Goal: Task Accomplishment & Management: Complete application form

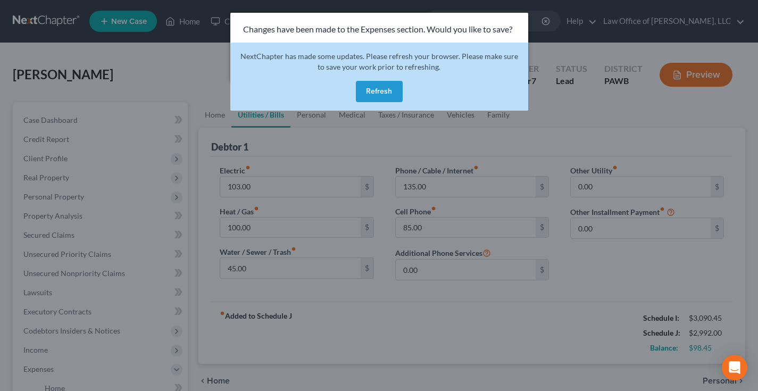
click at [490, 21] on div "Changes have been made to the Expenses section. Would you like to save?" at bounding box center [379, 30] width 298 height 34
click at [387, 88] on button "Refresh" at bounding box center [379, 91] width 47 height 21
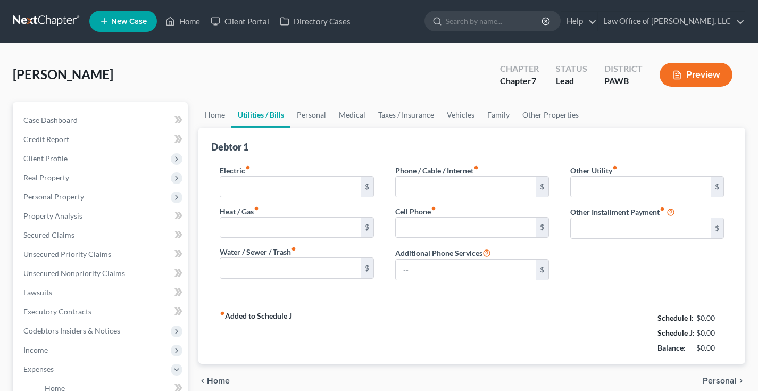
type input "0.00"
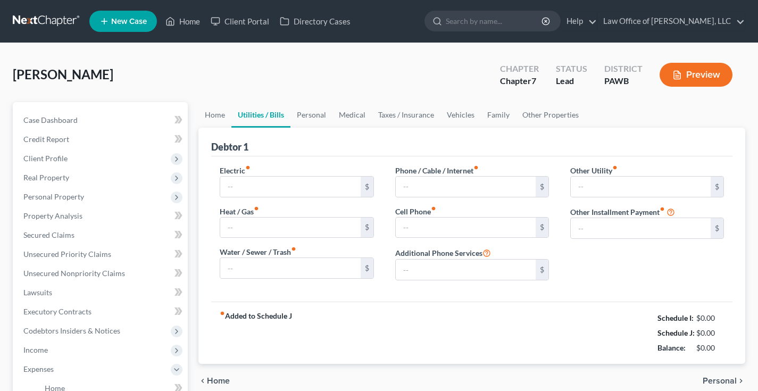
type input "0.00"
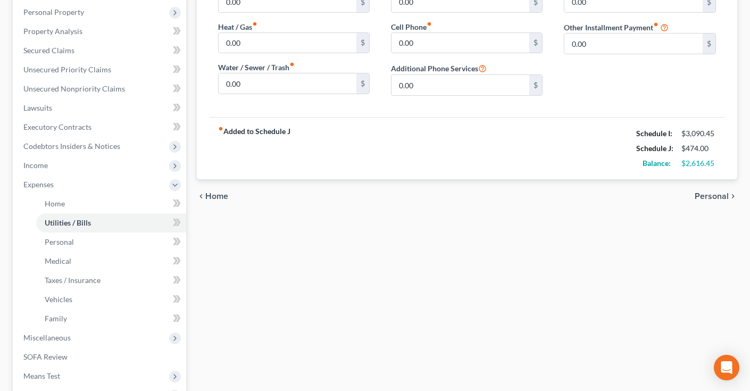
scroll to position [180, 0]
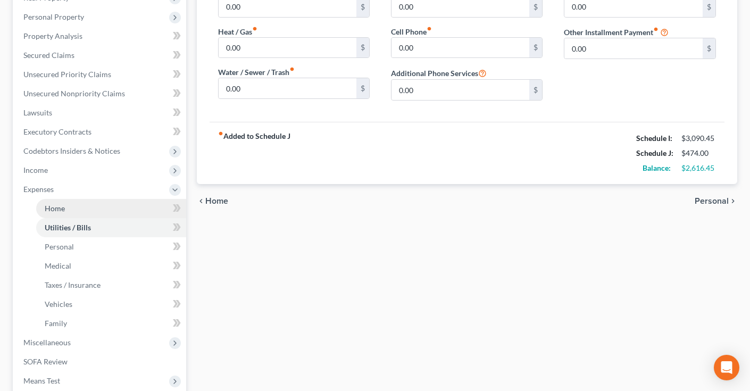
click at [71, 211] on link "Home" at bounding box center [111, 208] width 150 height 19
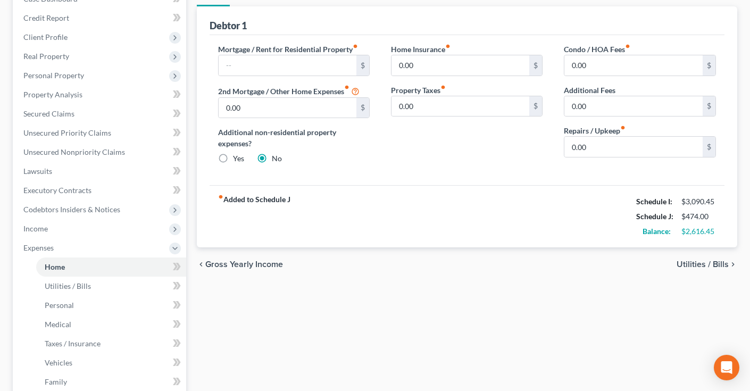
scroll to position [65, 0]
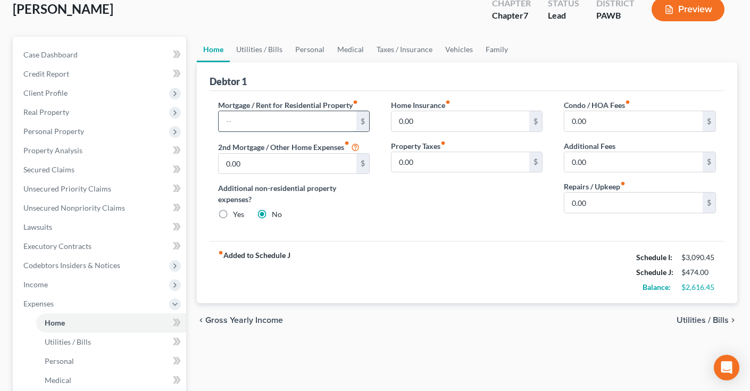
click at [303, 120] on input "text" at bounding box center [288, 121] width 138 height 20
type input "625"
click at [470, 230] on div "Mortgage / Rent for Residential Property fiber_manual_record 625 $ 2nd Mortgage…" at bounding box center [468, 166] width 516 height 151
click at [650, 209] on input "0.00" at bounding box center [634, 203] width 138 height 20
drag, startPoint x: 593, startPoint y: 202, endPoint x: 543, endPoint y: 202, distance: 50.6
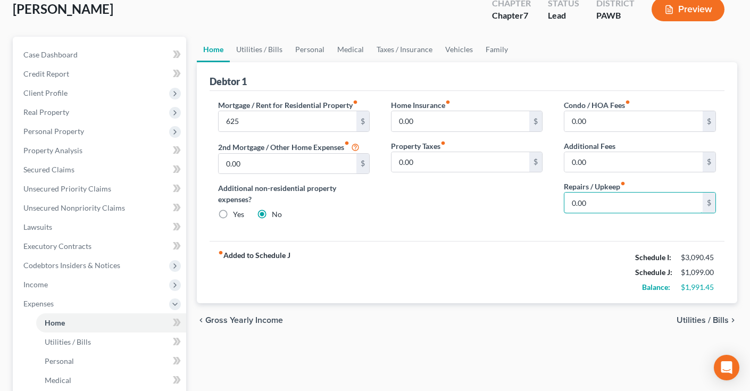
click at [543, 202] on div "Mortgage / Rent for Residential Property fiber_manual_record 625 $ 2nd Mortgage…" at bounding box center [468, 164] width 520 height 129
type input "50"
click at [483, 218] on div "Home Insurance fiber_manual_record 0.00 $ Property Taxes fiber_manual_record 0.…" at bounding box center [466, 164] width 173 height 129
click at [641, 154] on input "0.00" at bounding box center [634, 162] width 138 height 20
click at [270, 122] on input "625" at bounding box center [288, 121] width 138 height 20
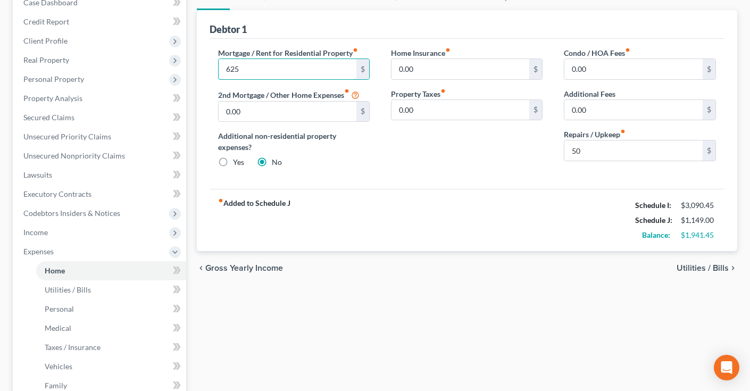
scroll to position [114, 0]
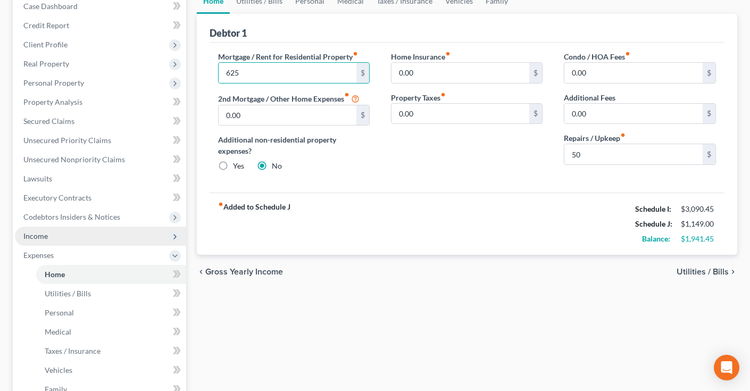
click at [46, 239] on span "Income" at bounding box center [35, 235] width 24 height 9
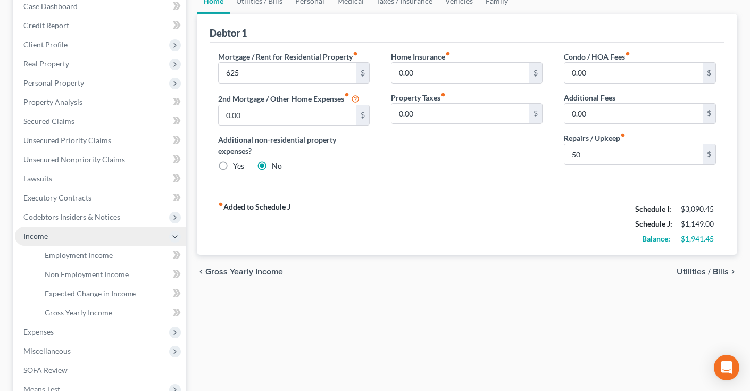
click at [46, 239] on span "Income" at bounding box center [35, 235] width 24 height 9
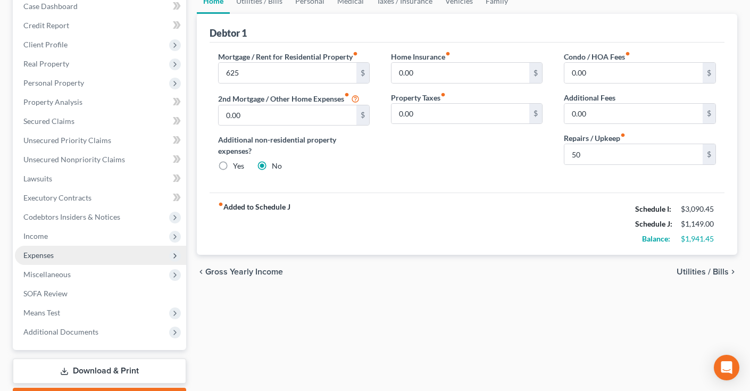
click at [47, 262] on span "Expenses" at bounding box center [100, 255] width 171 height 19
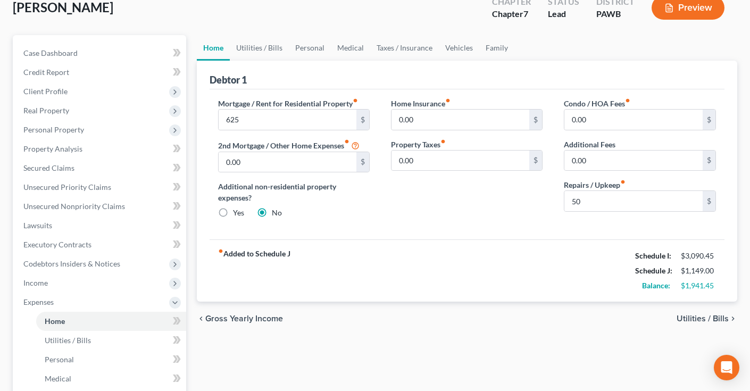
scroll to position [66, 0]
click at [267, 46] on link "Utilities / Bills" at bounding box center [259, 49] width 59 height 26
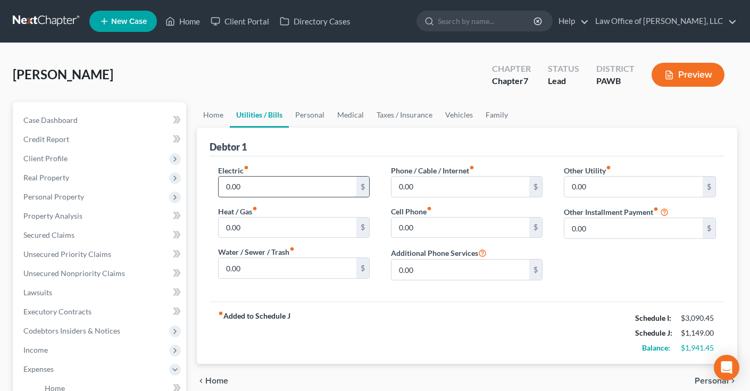
click at [273, 187] on input "0.00" at bounding box center [288, 187] width 138 height 20
type input "0"
type input "100"
click at [254, 225] on input "0.00" at bounding box center [288, 228] width 138 height 20
drag, startPoint x: 251, startPoint y: 227, endPoint x: 206, endPoint y: 225, distance: 44.8
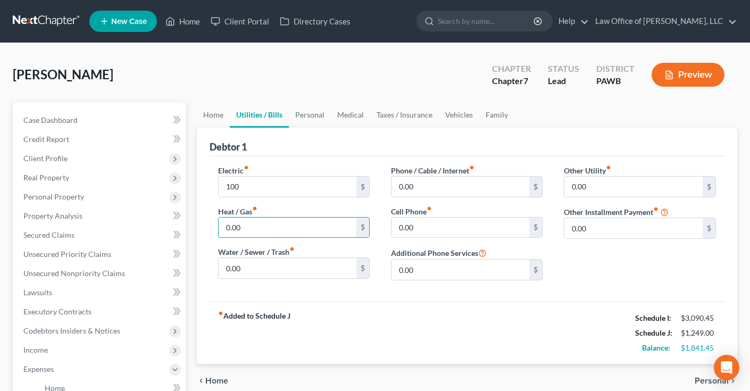
click at [206, 225] on div "Debtor 1 Electric fiber_manual_record 100 $ Heat / Gas fiber_manual_record 0.00…" at bounding box center [467, 246] width 541 height 236
type input "100"
click at [261, 271] on input "0.00" at bounding box center [288, 268] width 138 height 20
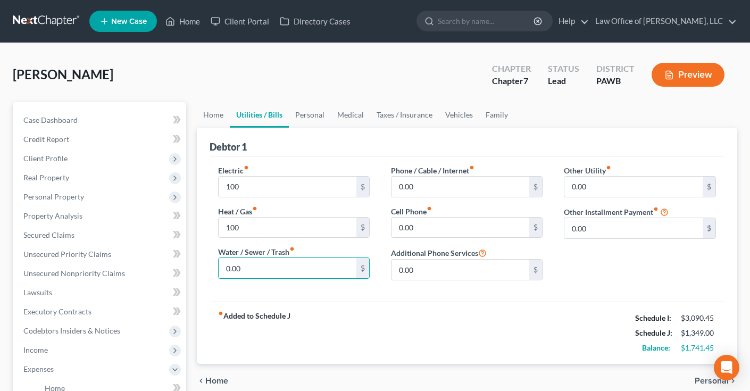
drag, startPoint x: 252, startPoint y: 266, endPoint x: 216, endPoint y: 264, distance: 36.8
click at [216, 264] on div "Electric fiber_manual_record 100 $ Heat / Gas fiber_manual_record 100 $ Water /…" at bounding box center [294, 227] width 173 height 124
type input "50"
drag, startPoint x: 426, startPoint y: 186, endPoint x: 360, endPoint y: 186, distance: 66.5
click at [360, 186] on div "Electric fiber_manual_record 100 $ Heat / Gas fiber_manual_record 100 $ Water /…" at bounding box center [468, 227] width 520 height 124
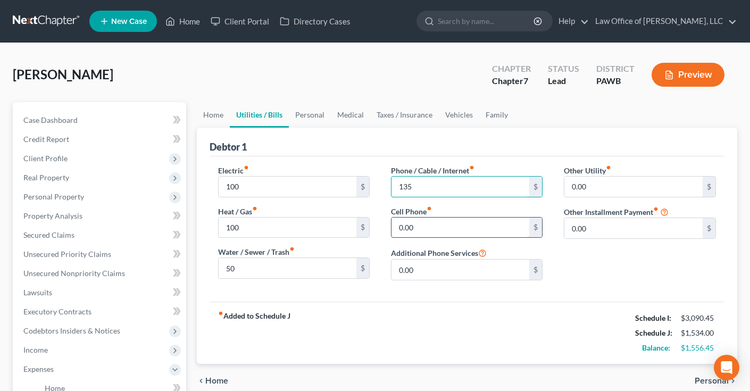
type input "135"
type input "0"
type input "85"
click at [619, 183] on input "0.00" at bounding box center [634, 187] width 138 height 20
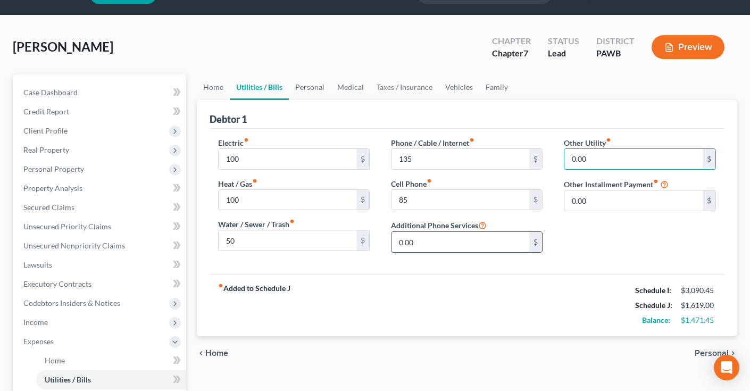
scroll to position [29, 0]
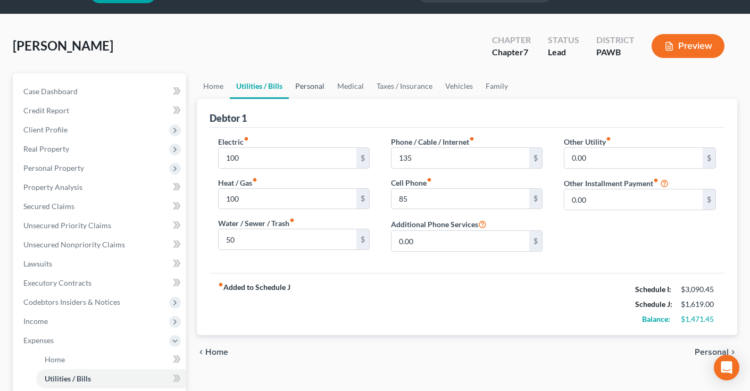
click at [313, 87] on link "Personal" at bounding box center [310, 86] width 42 height 26
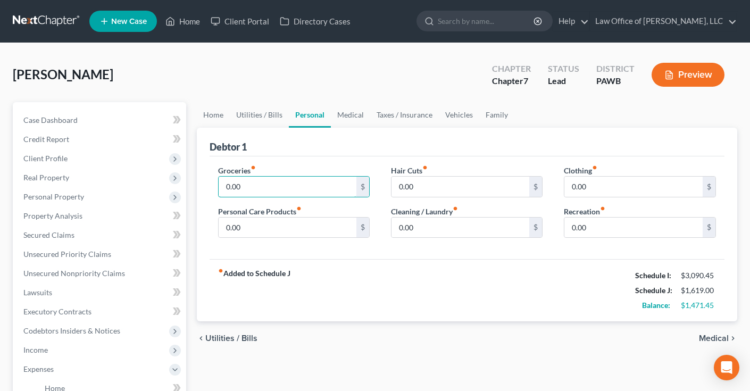
drag, startPoint x: 249, startPoint y: 186, endPoint x: 187, endPoint y: 185, distance: 61.7
click at [187, 185] on div "Petition Navigation Case Dashboard Payments Invoices Payments Payments Credit R…" at bounding box center [374, 380] width 735 height 557
type input "350"
click at [272, 225] on input "0.00" at bounding box center [288, 228] width 138 height 20
drag, startPoint x: 260, startPoint y: 228, endPoint x: 194, endPoint y: 228, distance: 66.5
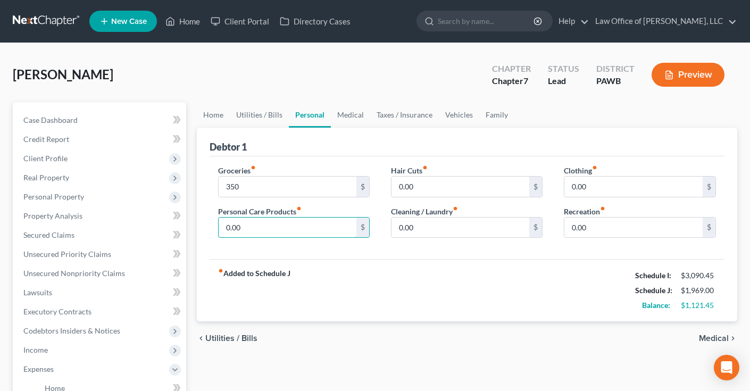
click at [194, 228] on div "Home Utilities / Bills Personal Medical Taxes / Insurance Vehicles Family Debto…" at bounding box center [468, 380] width 552 height 557
type input "50"
click at [438, 183] on input "0.00" at bounding box center [461, 187] width 138 height 20
drag, startPoint x: 423, startPoint y: 227, endPoint x: 367, endPoint y: 227, distance: 55.3
click at [367, 227] on div "Groceries fiber_manual_record 350 $ Personal Care Products fiber_manual_record …" at bounding box center [468, 206] width 520 height 82
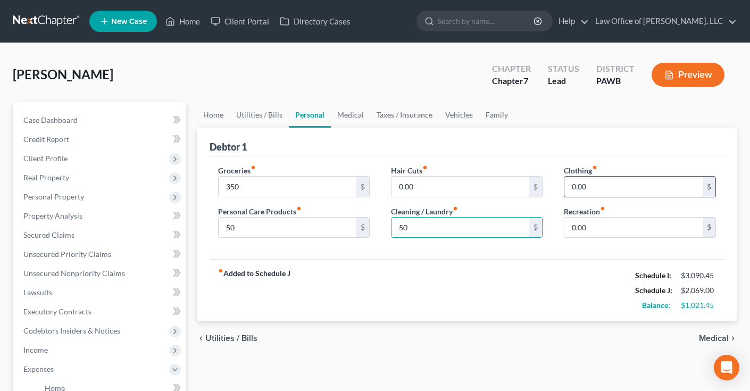
type input "50"
drag, startPoint x: 592, startPoint y: 189, endPoint x: 547, endPoint y: 186, distance: 45.9
click at [547, 186] on div "Groceries fiber_manual_record 350 $ Personal Care Products fiber_manual_record …" at bounding box center [468, 206] width 520 height 82
type input "100"
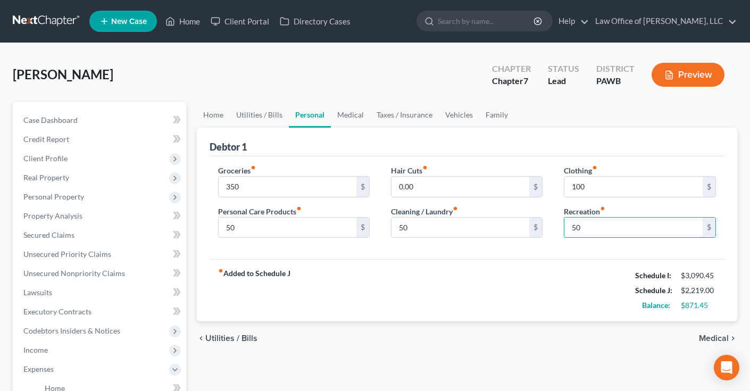
type input "50"
click at [535, 251] on div "Groceries fiber_manual_record 350 $ Personal Care Products fiber_manual_record …" at bounding box center [468, 207] width 516 height 103
drag, startPoint x: 419, startPoint y: 187, endPoint x: 380, endPoint y: 187, distance: 38.8
click at [380, 187] on div "Hair Cuts fiber_manual_record 0.00 $ Cleaning / Laundry fiber_manual_record 50 $" at bounding box center [466, 206] width 173 height 82
type input "25"
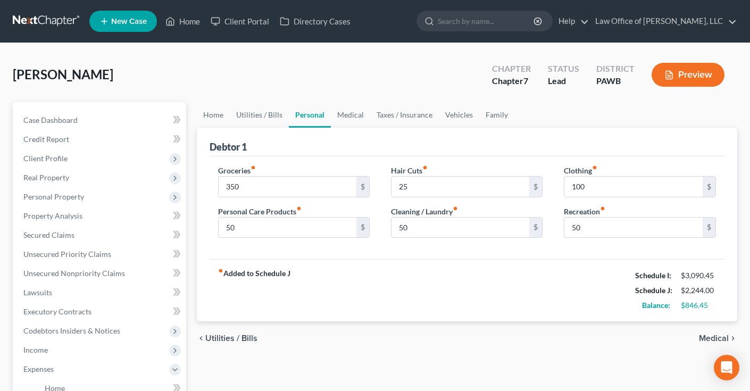
click at [385, 246] on div "Hair Cuts fiber_manual_record 25 $ Cleaning / Laundry fiber_manual_record 50 $" at bounding box center [466, 206] width 173 height 82
click at [353, 114] on link "Medical" at bounding box center [350, 115] width 39 height 26
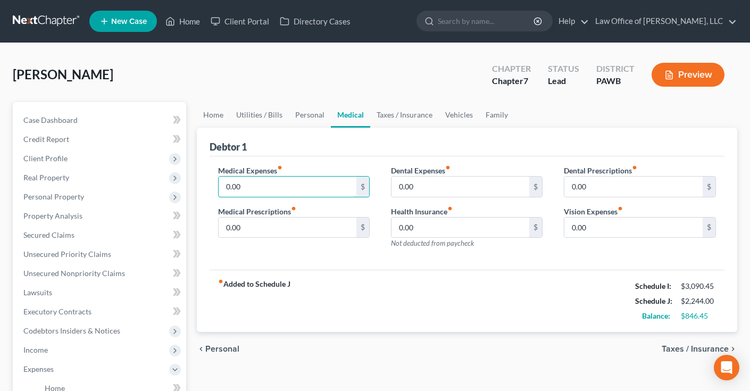
drag, startPoint x: 245, startPoint y: 186, endPoint x: 198, endPoint y: 186, distance: 46.8
click at [198, 186] on div "Debtor 1 Medical Expenses fiber_manual_record 0.00 $ Medical Prescriptions fibe…" at bounding box center [467, 230] width 541 height 205
type input "100"
click at [251, 228] on input "0.00" at bounding box center [288, 228] width 138 height 20
drag, startPoint x: 247, startPoint y: 228, endPoint x: 196, endPoint y: 227, distance: 50.6
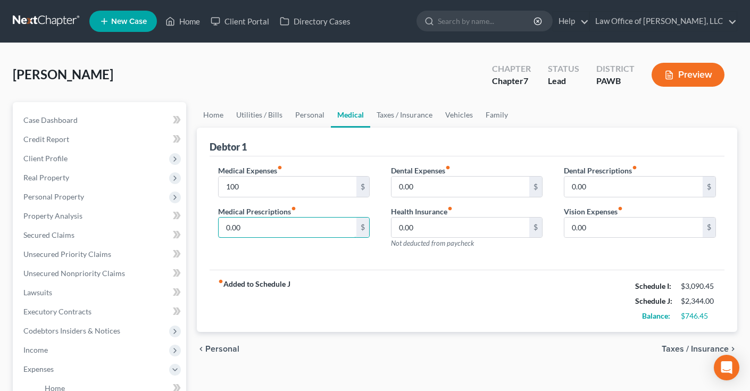
click at [197, 227] on div "Debtor 1 Medical Expenses fiber_manual_record 100 $ Medical Prescriptions fiber…" at bounding box center [467, 230] width 541 height 205
type input "25"
click at [495, 230] on input "0.00" at bounding box center [461, 228] width 138 height 20
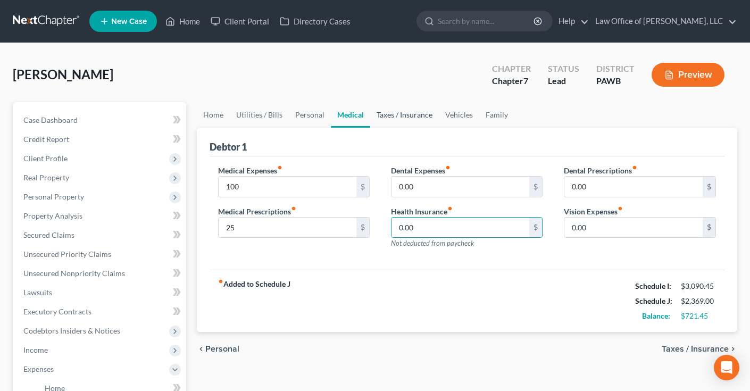
click at [422, 116] on link "Taxes / Insurance" at bounding box center [404, 115] width 69 height 26
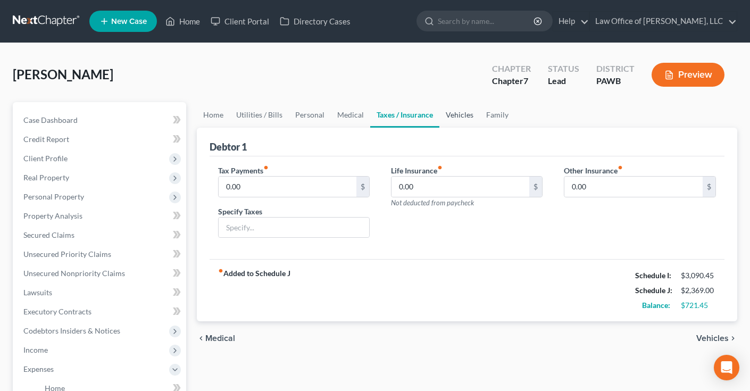
click at [459, 115] on link "Vehicles" at bounding box center [460, 115] width 40 height 26
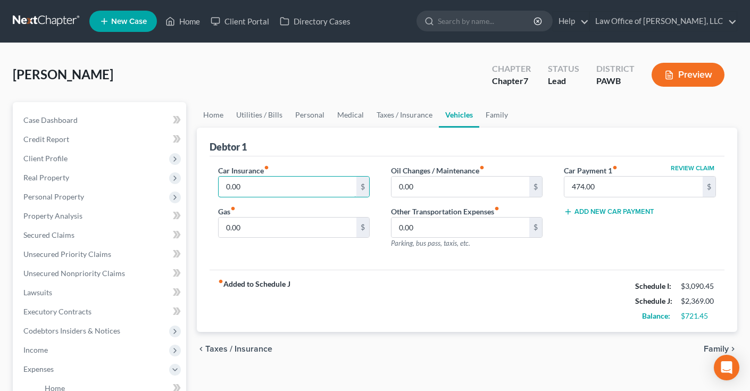
drag, startPoint x: 253, startPoint y: 188, endPoint x: 193, endPoint y: 186, distance: 60.2
click at [193, 186] on div "Home Utilities / Bills Personal Medical Taxes / Insurance Vehicles Family Debto…" at bounding box center [468, 380] width 552 height 557
type input "185"
click at [259, 223] on input "0.00" at bounding box center [288, 228] width 138 height 20
click at [261, 227] on input "0.00" at bounding box center [288, 228] width 138 height 20
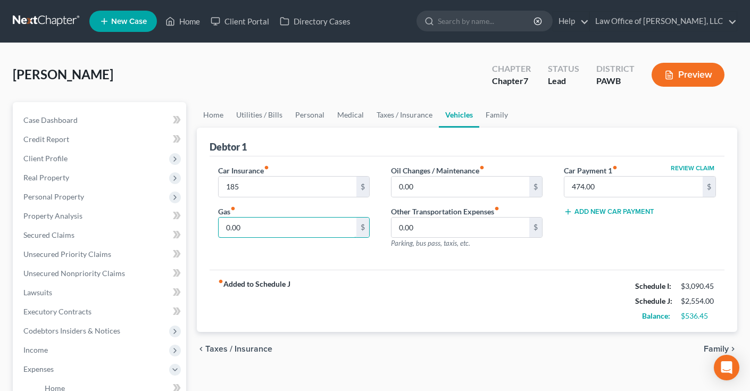
drag, startPoint x: 249, startPoint y: 227, endPoint x: 193, endPoint y: 225, distance: 55.4
click at [193, 225] on div "Home Utilities / Bills Personal Medical Taxes / Insurance Vehicles Family Debto…" at bounding box center [468, 380] width 552 height 557
type input "85"
click at [436, 183] on input "0.00" at bounding box center [461, 187] width 138 height 20
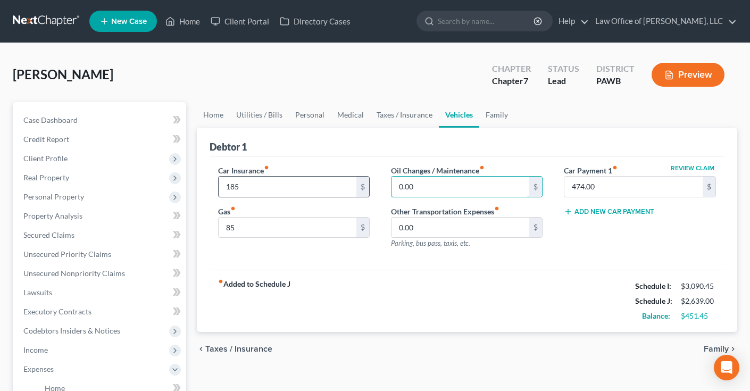
drag, startPoint x: 424, startPoint y: 187, endPoint x: 359, endPoint y: 184, distance: 64.4
click at [359, 184] on div "Car Insurance fiber_manual_record 185 $ Gas fiber_manual_record 85 $ Oil Change…" at bounding box center [468, 211] width 520 height 93
type input "100"
click at [445, 230] on input "0.00" at bounding box center [461, 228] width 138 height 20
click at [407, 115] on link "Taxes / Insurance" at bounding box center [404, 115] width 69 height 26
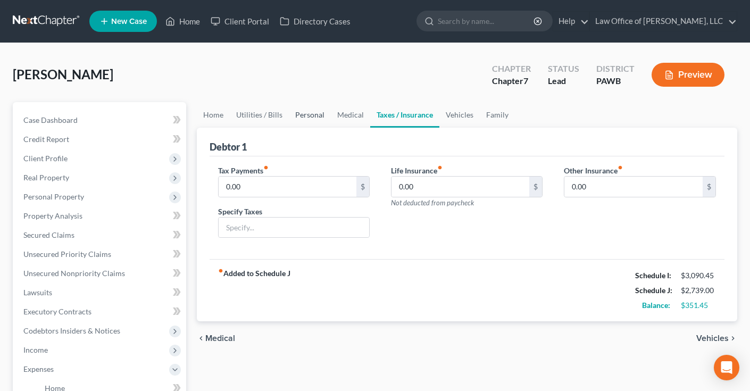
click at [316, 117] on link "Personal" at bounding box center [310, 115] width 42 height 26
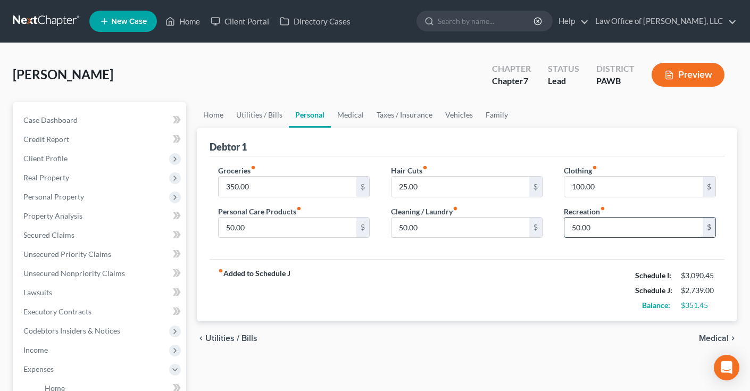
click at [575, 229] on input "50.00" at bounding box center [634, 228] width 138 height 20
click at [649, 224] on input "100.00" at bounding box center [634, 228] width 138 height 20
type input "100.00"
click at [454, 114] on link "Vehicles" at bounding box center [459, 115] width 40 height 26
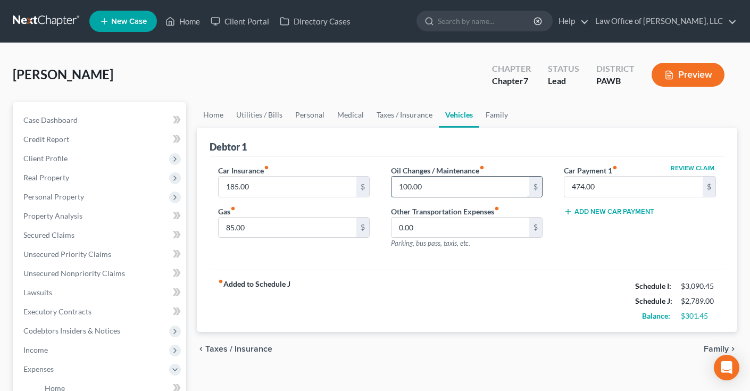
click at [408, 188] on input "100.00" at bounding box center [461, 187] width 138 height 20
type input "150.00"
click at [494, 233] on input "0.00" at bounding box center [461, 228] width 138 height 20
type input "0"
type input "10"
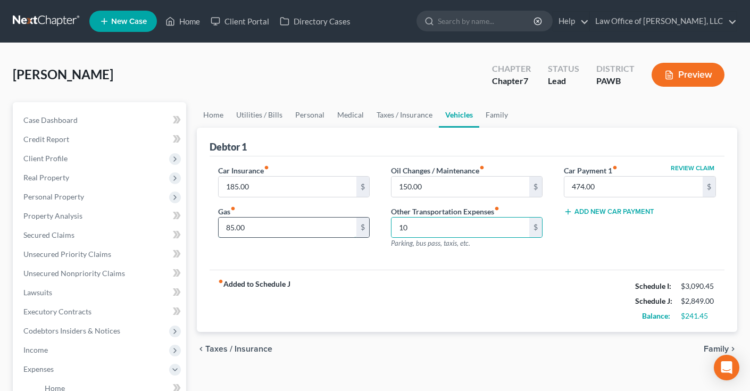
click at [337, 236] on input "85.00" at bounding box center [288, 228] width 138 height 20
click at [503, 227] on input "10" at bounding box center [461, 228] width 138 height 20
click at [495, 111] on link "Family" at bounding box center [496, 115] width 35 height 26
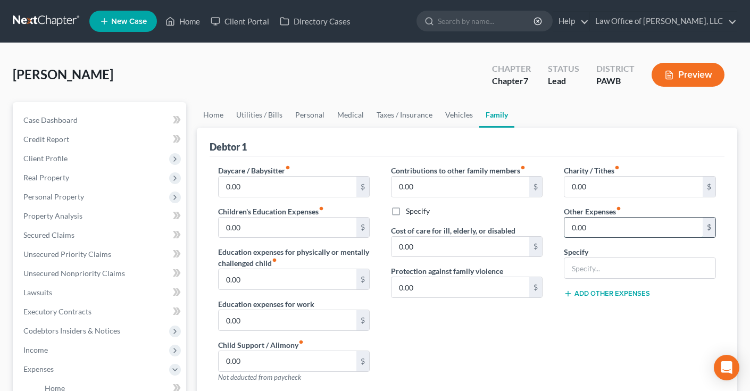
click at [639, 228] on input "0.00" at bounding box center [634, 228] width 138 height 20
type input "0"
click at [649, 273] on input "text" at bounding box center [640, 268] width 151 height 20
click at [581, 231] on input "100" at bounding box center [634, 228] width 138 height 20
type input "150"
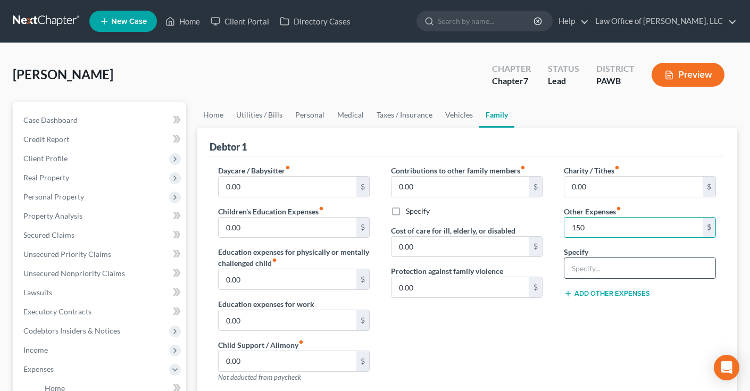
click at [591, 265] on input "text" at bounding box center [640, 268] width 151 height 20
type input "Pet Food/Veterinary Care"
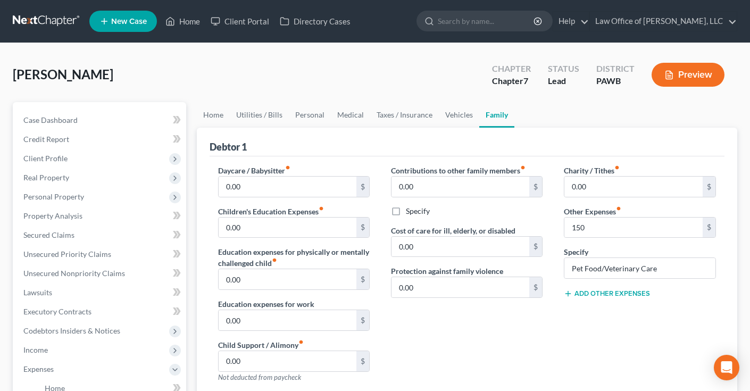
click at [589, 329] on div "Charity / Tithes fiber_manual_record 0.00 $ Other Expenses fiber_manual_record …" at bounding box center [639, 278] width 173 height 226
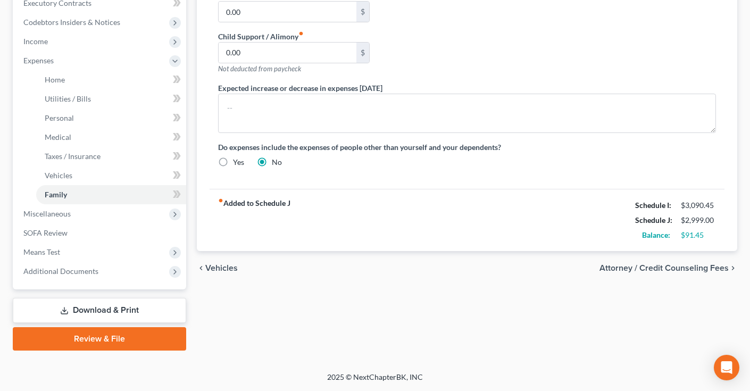
scroll to position [309, 0]
click at [664, 266] on span "Attorney / Credit Counseling Fees" at bounding box center [664, 268] width 129 height 9
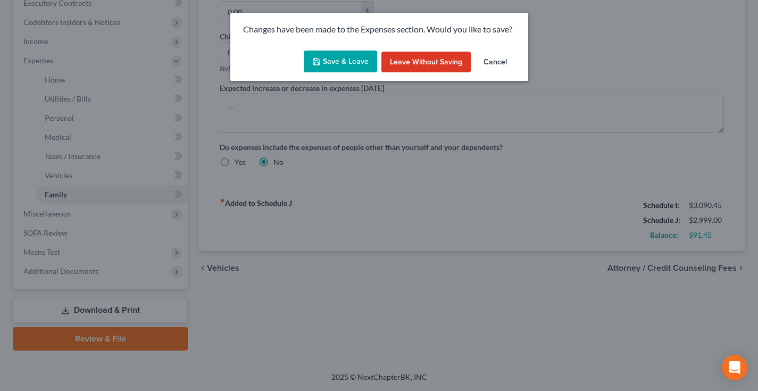
click at [350, 59] on button "Save & Leave" at bounding box center [340, 62] width 73 height 22
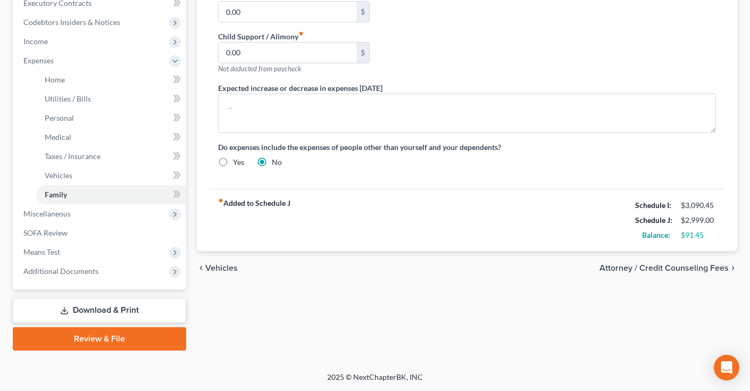
type input "150.00"
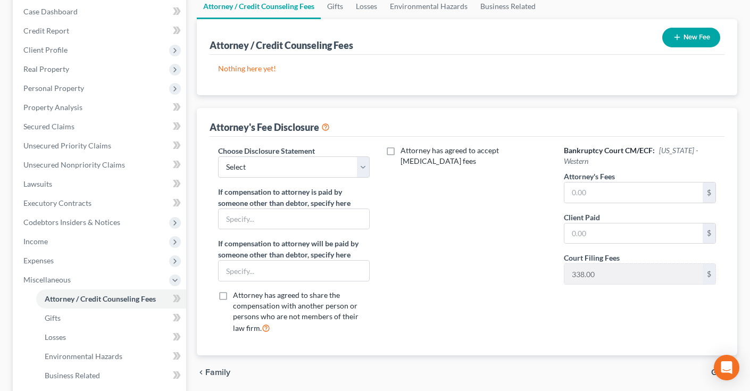
scroll to position [122, 0]
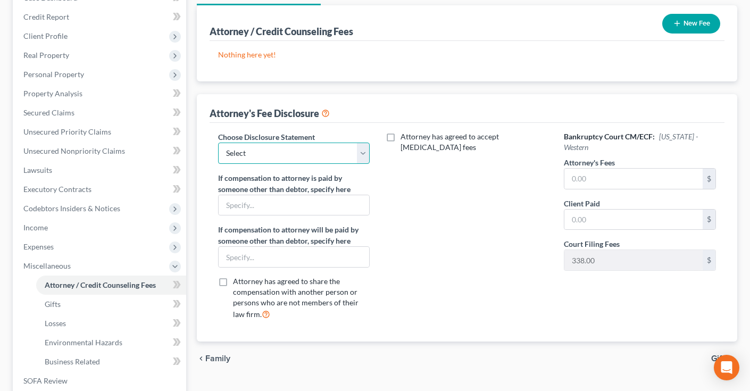
select select "0"
click at [612, 183] on input "text" at bounding box center [634, 179] width 138 height 20
type input "2,100"
click at [604, 219] on input "text" at bounding box center [634, 220] width 138 height 20
type input "2,100"
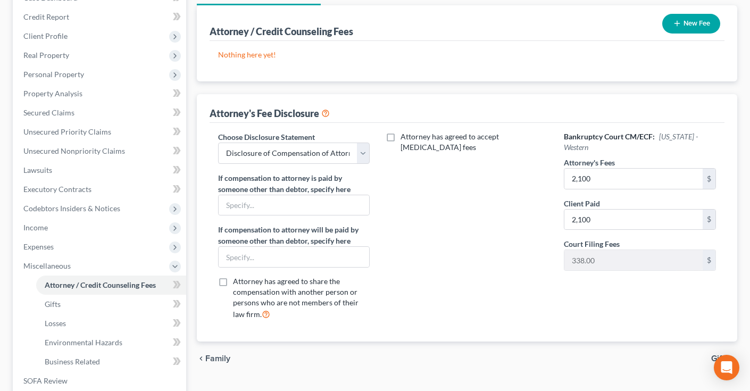
click at [328, 111] on icon at bounding box center [325, 112] width 9 height 10
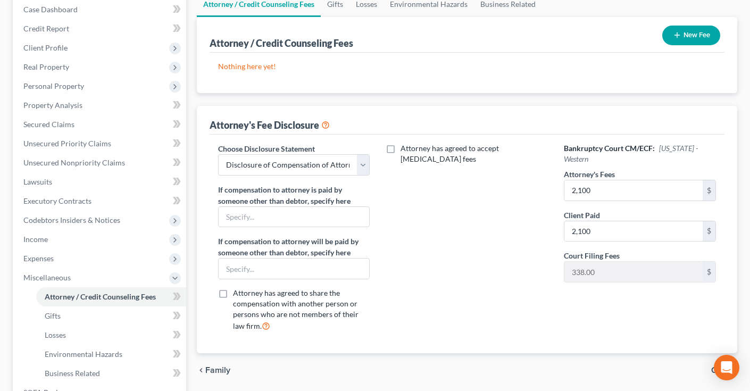
scroll to position [113, 0]
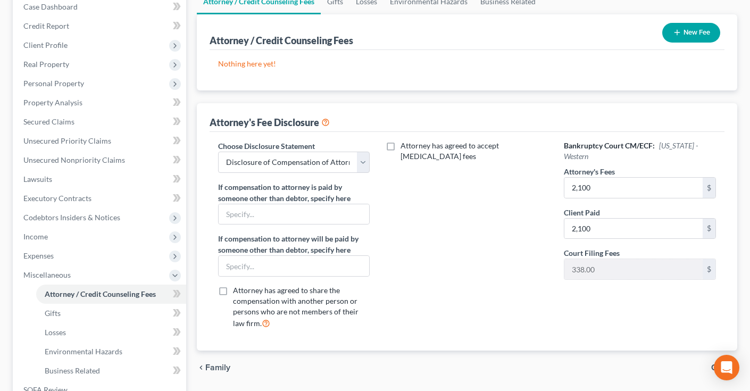
click at [401, 146] on label "Attorney has agreed to accept retainer fees" at bounding box center [474, 150] width 147 height 21
click at [405, 146] on input "Attorney has agreed to accept retainer fees" at bounding box center [408, 143] width 7 height 7
click at [401, 146] on label "Attorney has agreed to accept retainer fees" at bounding box center [474, 150] width 147 height 21
click at [405, 146] on input "Attorney has agreed to accept retainer fees" at bounding box center [408, 143] width 7 height 7
checkbox input "false"
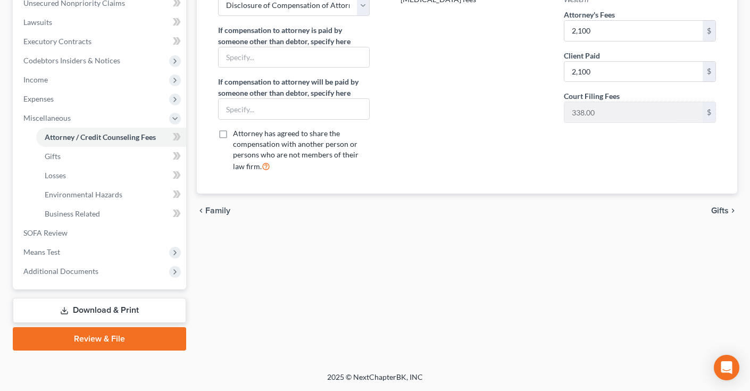
scroll to position [270, 0]
click at [721, 209] on span "Gifts" at bounding box center [720, 210] width 18 height 9
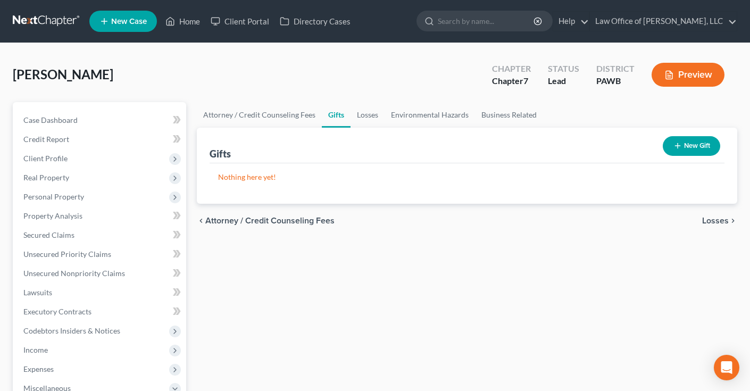
click at [711, 225] on span "Losses" at bounding box center [715, 221] width 27 height 9
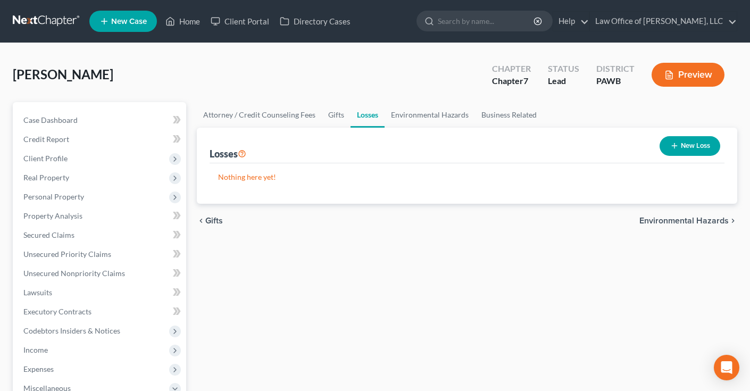
click at [677, 221] on span "Environmental Hazards" at bounding box center [684, 221] width 89 height 9
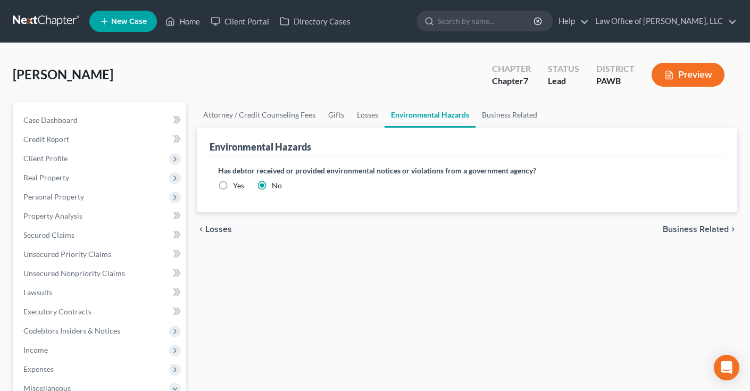
click at [687, 229] on span "Business Related" at bounding box center [696, 229] width 66 height 9
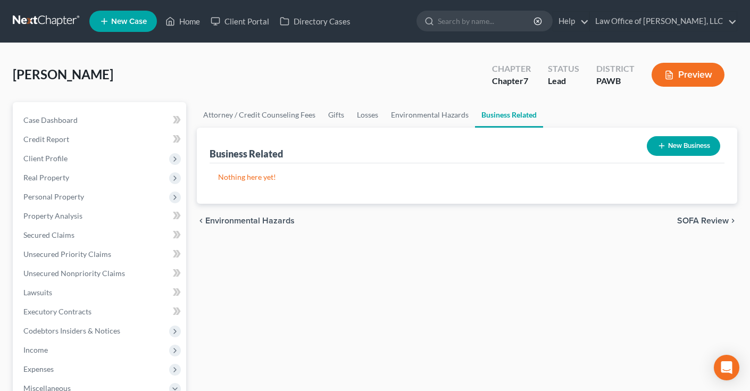
click at [695, 219] on span "SOFA Review" at bounding box center [703, 221] width 52 height 9
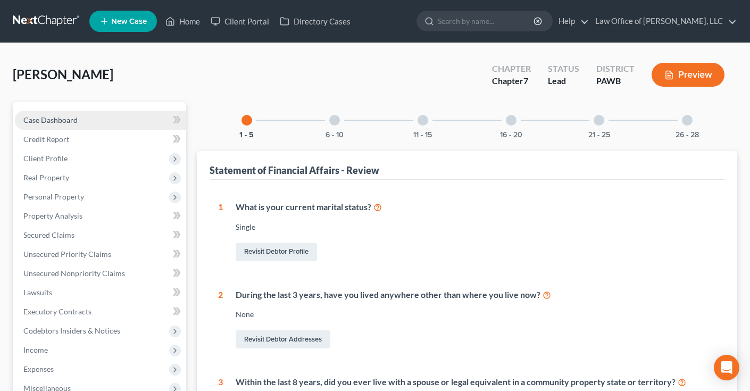
click at [56, 120] on span "Case Dashboard" at bounding box center [50, 119] width 54 height 9
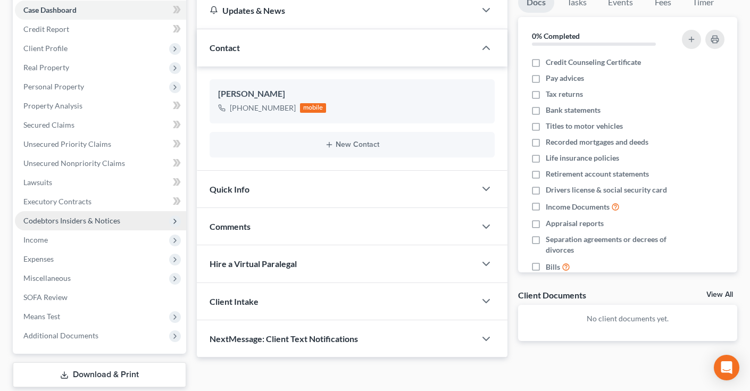
scroll to position [113, 0]
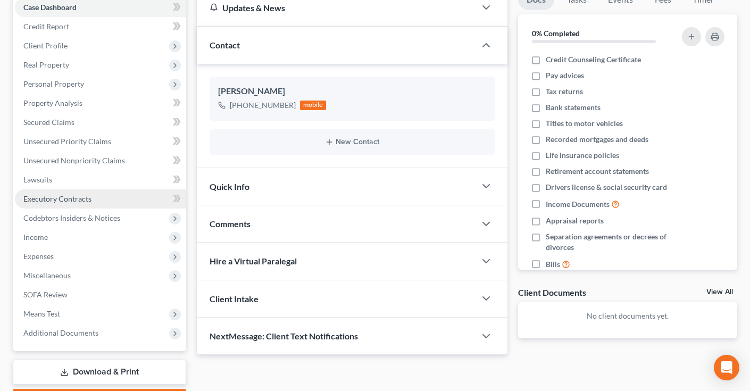
click at [79, 196] on span "Executory Contracts" at bounding box center [57, 198] width 68 height 9
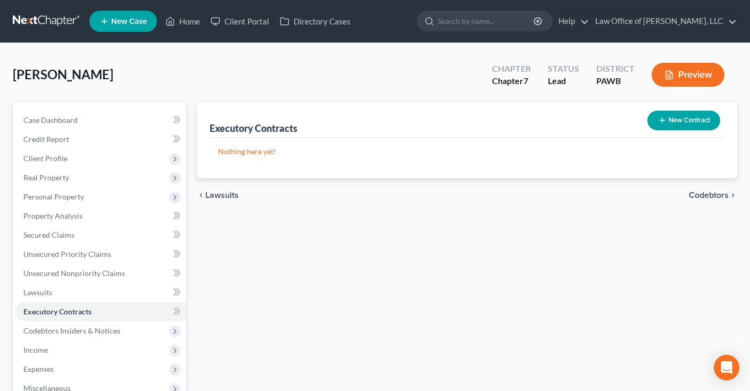
click at [688, 114] on button "New Contract" at bounding box center [684, 121] width 73 height 20
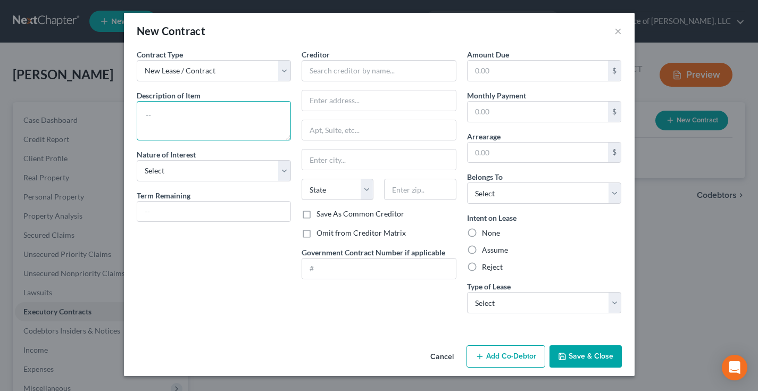
click at [242, 104] on textarea at bounding box center [214, 120] width 155 height 39
type textarea "Residential lease for 20 Twin Brook Road, Marion Center, PA 15759"
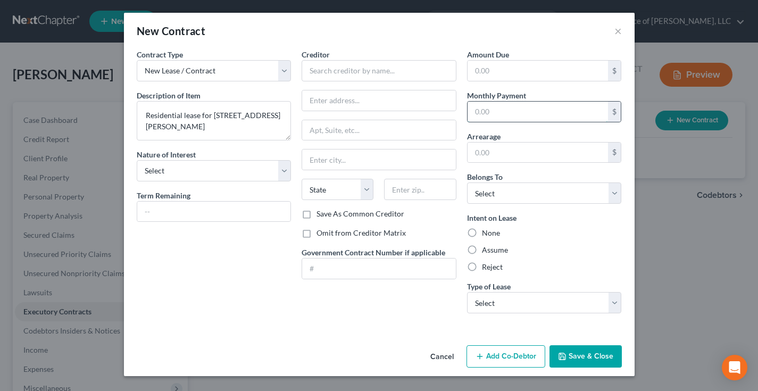
click at [525, 112] on input "text" at bounding box center [538, 112] width 141 height 20
type input "625"
select select "0"
click at [482, 251] on label "Assume" at bounding box center [495, 250] width 26 height 11
click at [486, 251] on input "Assume" at bounding box center [489, 248] width 7 height 7
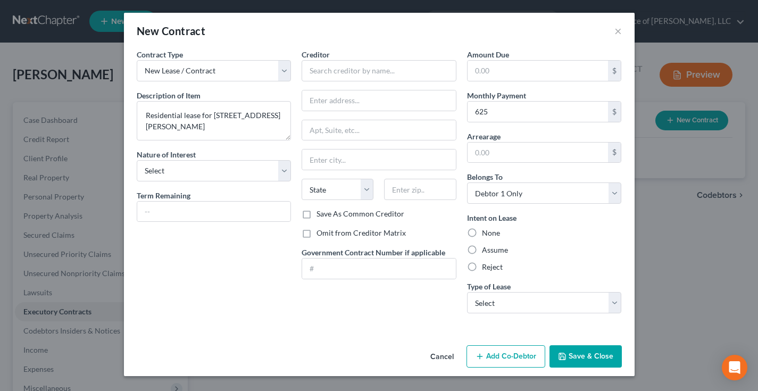
radio input "true"
select select "0"
click at [387, 71] on input "text" at bounding box center [379, 70] width 155 height 21
type input "XYZ Company"
click at [590, 362] on button "Save & Close" at bounding box center [586, 356] width 72 height 22
